Goal: Task Accomplishment & Management: Manage account settings

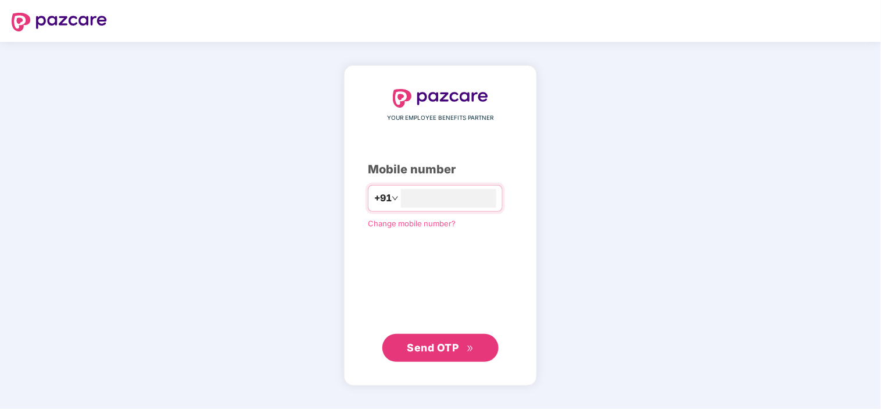
type input "**********"
click at [457, 351] on span "Send OTP" at bounding box center [434, 347] width 52 height 12
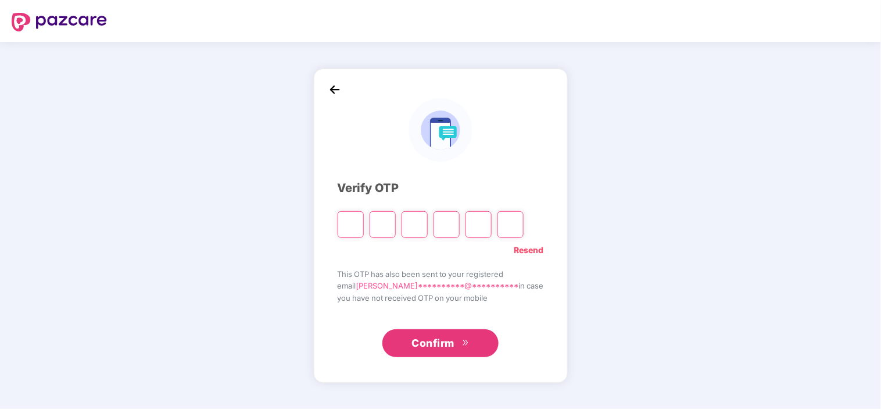
type input "*"
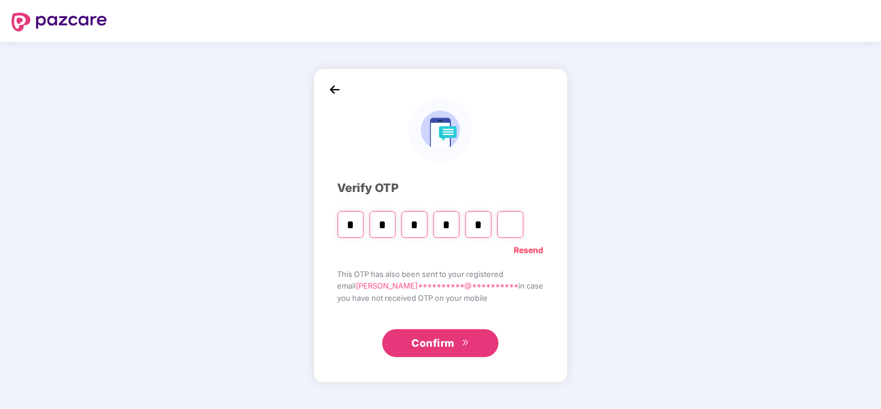
type input "*"
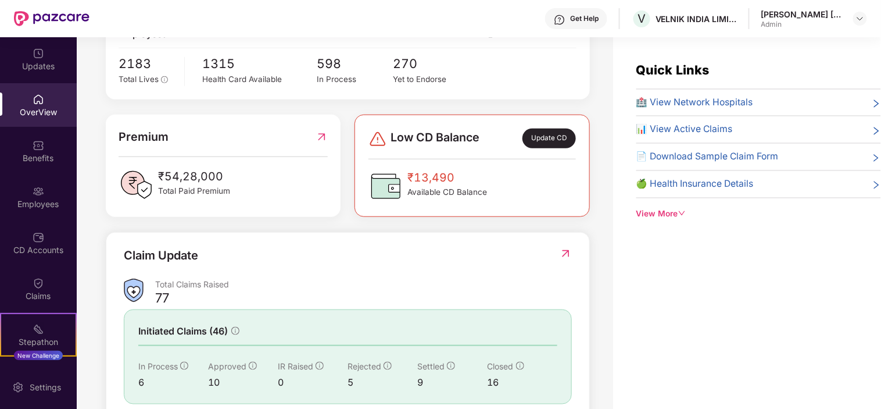
scroll to position [258, 0]
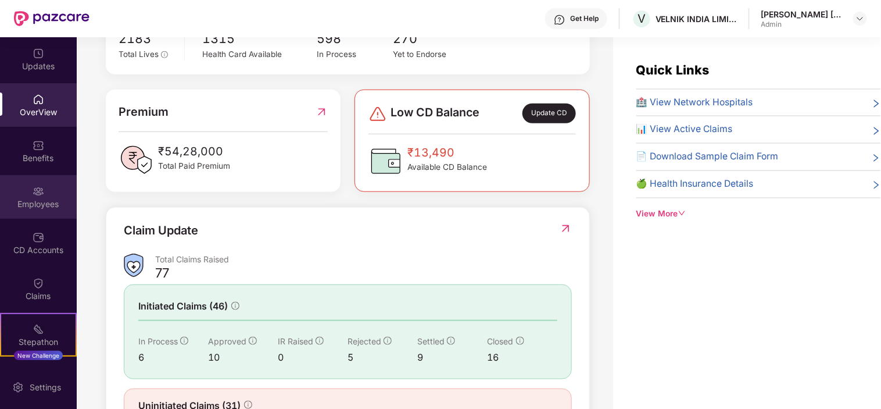
click at [39, 205] on div "Employees" at bounding box center [38, 204] width 77 height 12
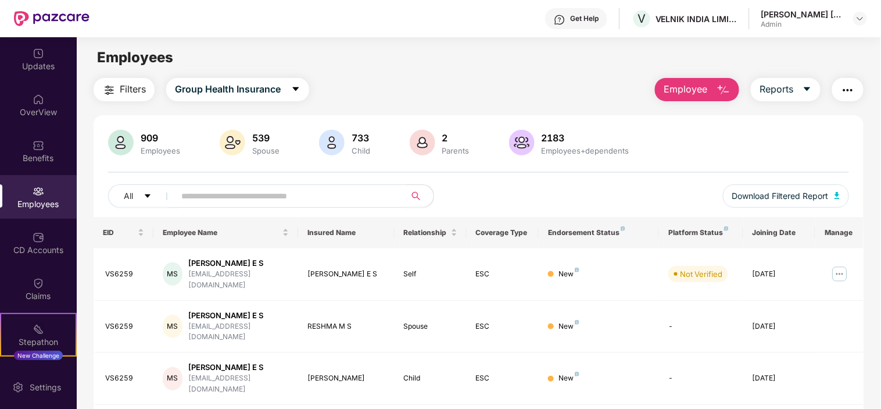
click at [250, 200] on input "text" at bounding box center [285, 195] width 209 height 17
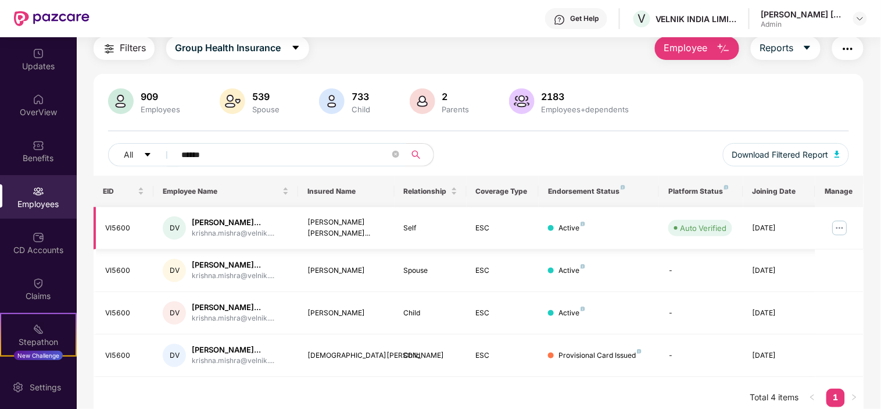
scroll to position [90, 0]
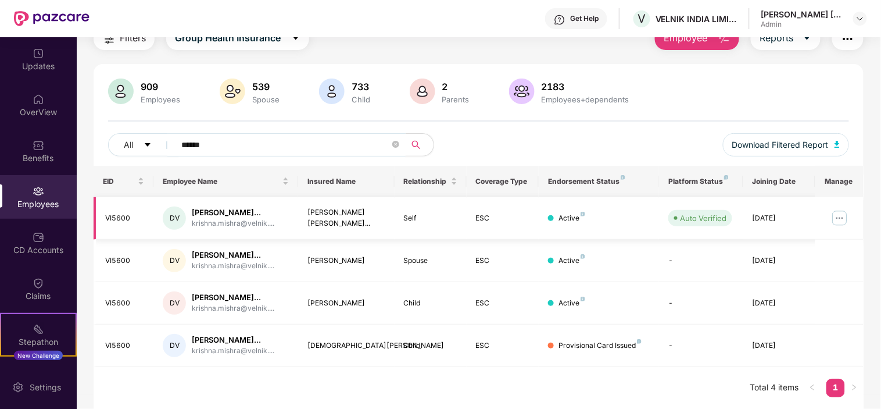
type input "******"
click at [844, 209] on img at bounding box center [840, 218] width 19 height 19
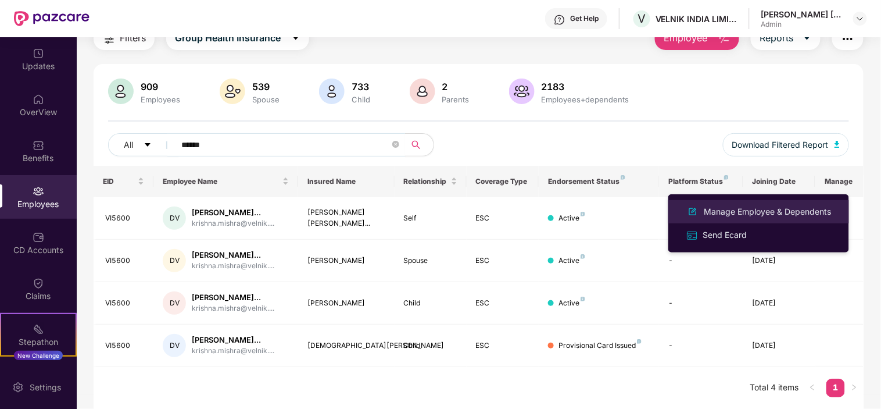
click at [778, 217] on div "Manage Employee & Dependents" at bounding box center [768, 211] width 132 height 13
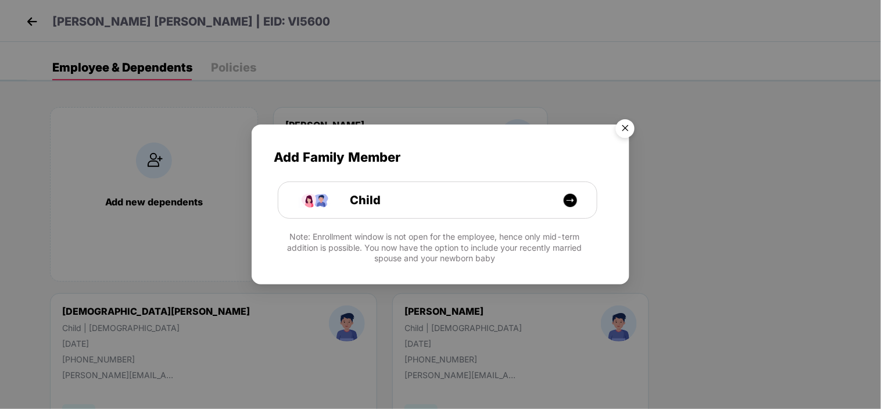
click at [630, 128] on img "Close" at bounding box center [625, 130] width 33 height 33
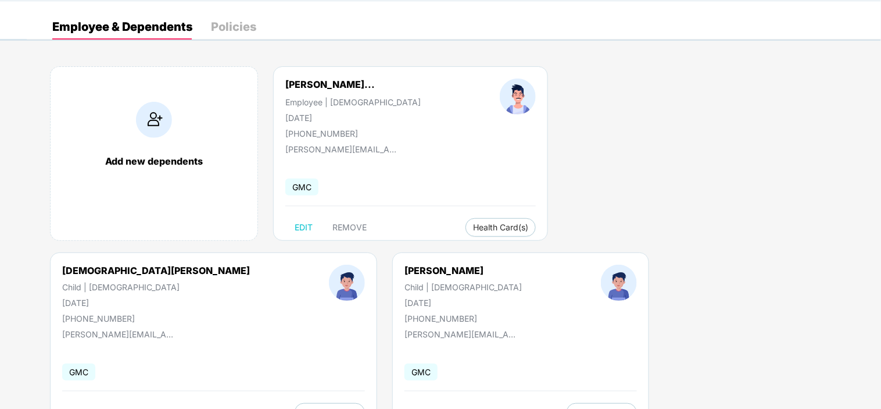
scroll to position [88, 0]
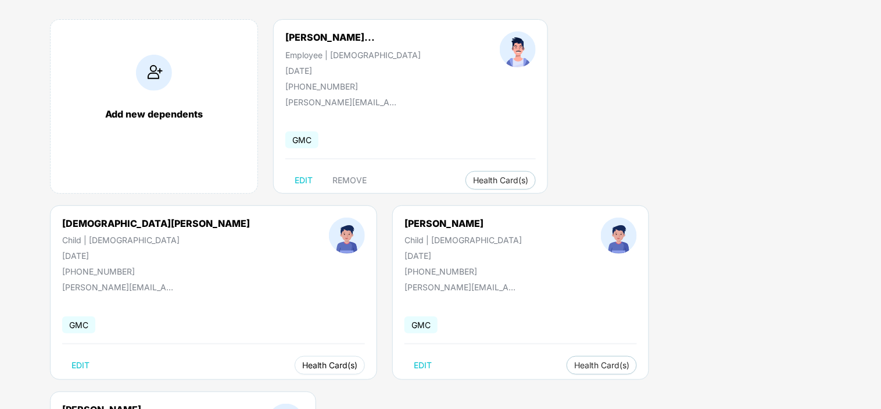
click at [358, 362] on span "Health Card(s)" at bounding box center [329, 365] width 55 height 6
click at [742, 201] on span "Health Insurance(ESC)" at bounding box center [757, 202] width 102 height 13
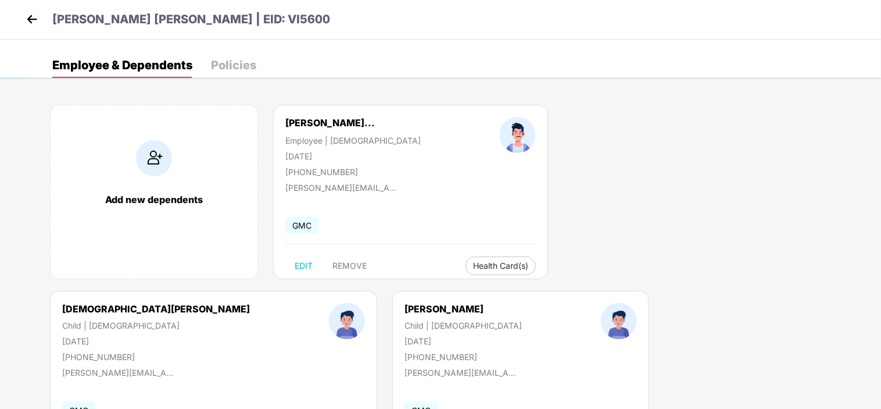
scroll to position [0, 0]
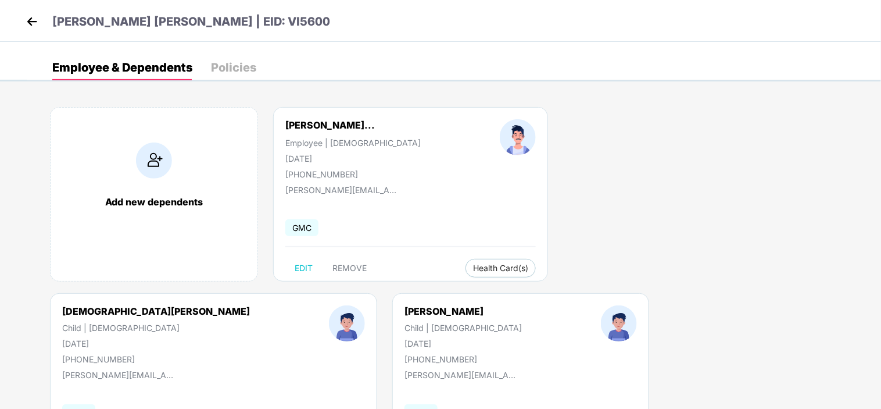
click at [24, 20] on img at bounding box center [31, 21] width 17 height 17
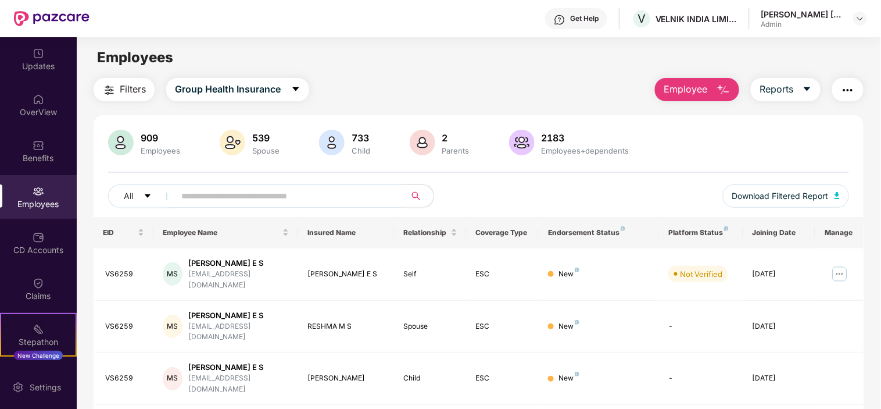
click at [211, 202] on input "text" at bounding box center [285, 195] width 209 height 17
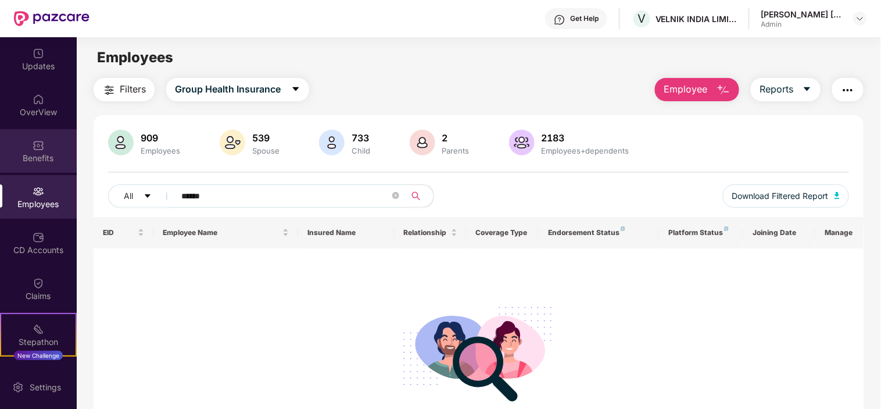
drag, startPoint x: 248, startPoint y: 198, endPoint x: 0, endPoint y: 145, distance: 253.3
click at [0, 145] on div "Updates OverView Benefits Employees CD Accounts Claims Stepathon New Challenge …" at bounding box center [440, 223] width 881 height 372
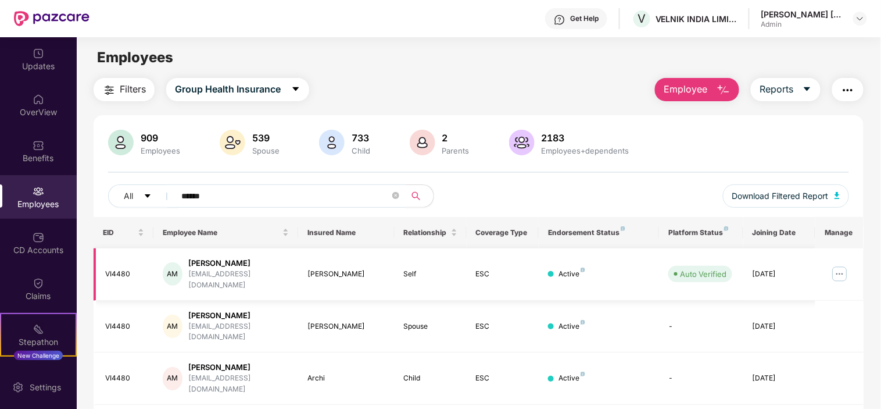
type input "******"
click at [839, 270] on img at bounding box center [840, 274] width 19 height 19
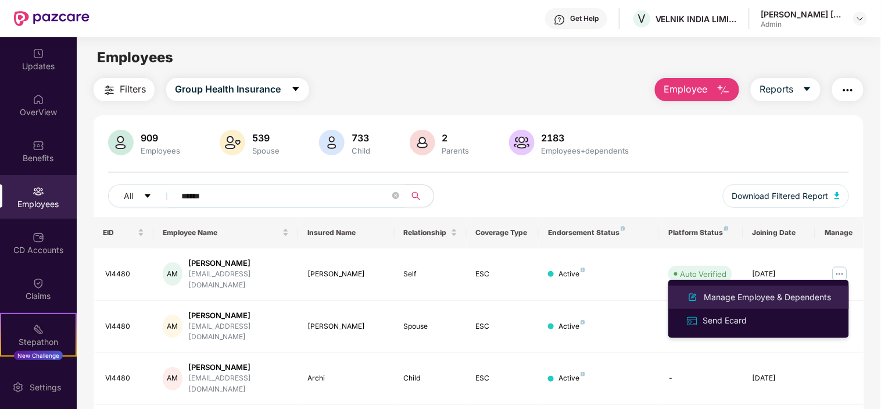
click at [766, 295] on div "Manage Employee & Dependents" at bounding box center [768, 297] width 132 height 13
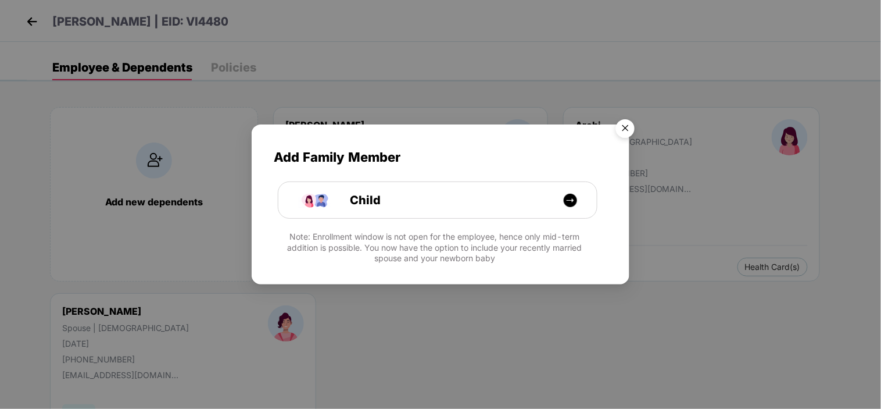
click at [622, 126] on img "Close" at bounding box center [625, 130] width 33 height 33
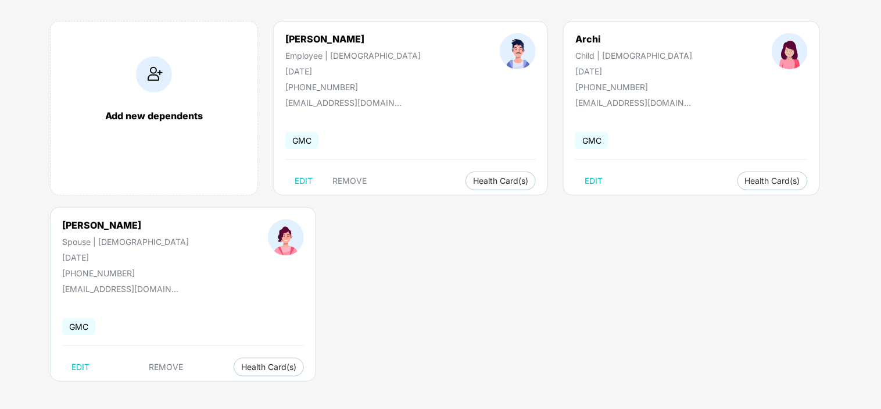
scroll to position [88, 0]
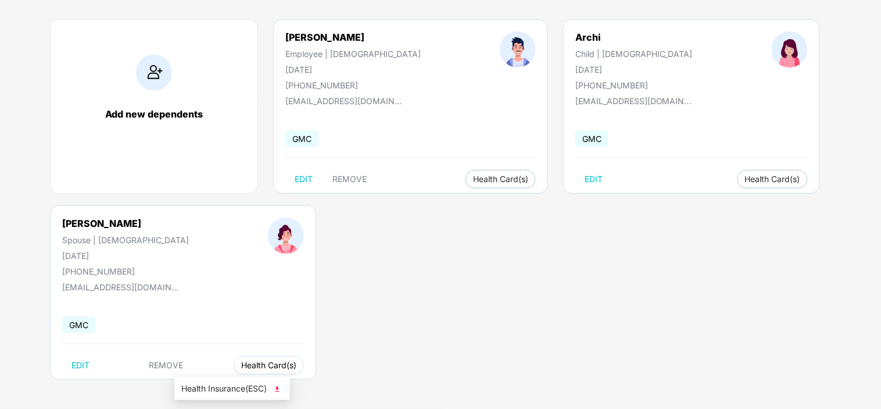
click at [234, 372] on button "Health Card(s)" at bounding box center [269, 365] width 70 height 19
click at [228, 395] on li "Health Insurance(ESC)" at bounding box center [232, 388] width 116 height 19
